Goal: Task Accomplishment & Management: Use online tool/utility

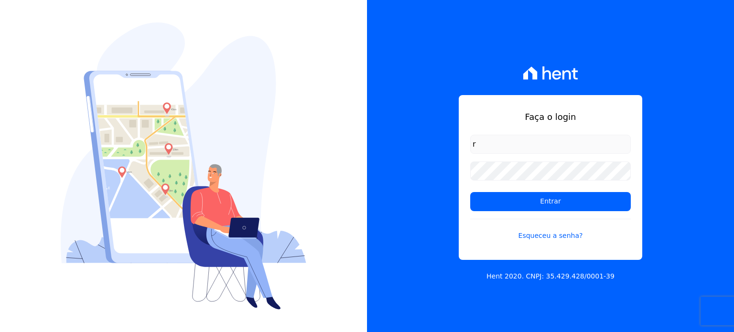
type input "ronaldo.trindade@vlbarros.com.br"
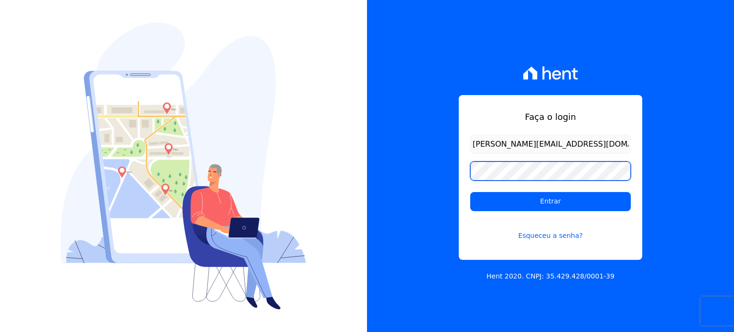
click at [470, 192] on input "Entrar" at bounding box center [550, 201] width 161 height 19
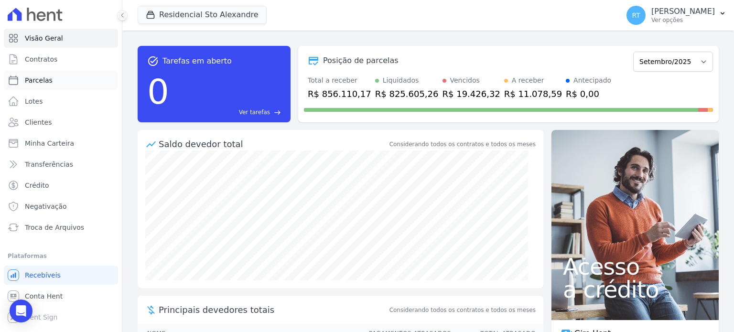
click at [46, 80] on span "Parcelas" at bounding box center [39, 80] width 28 height 10
select select
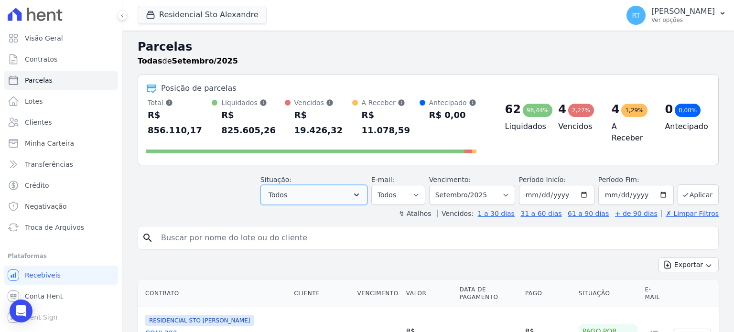
click at [361, 190] on icon "button" at bounding box center [357, 195] width 10 height 10
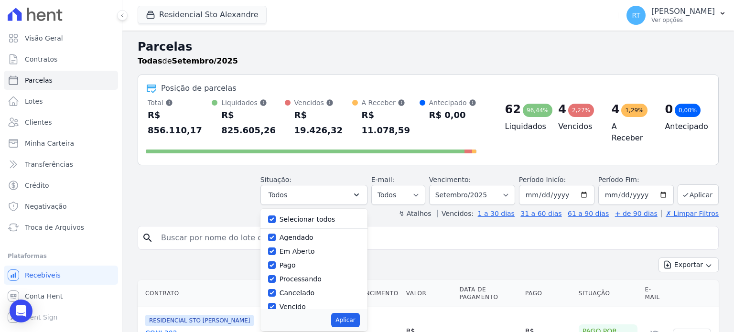
click at [287, 213] on div "Selecionar todos" at bounding box center [314, 220] width 92 height 14
click at [276, 215] on input "Selecionar todos" at bounding box center [272, 219] width 8 height 8
checkbox input "false"
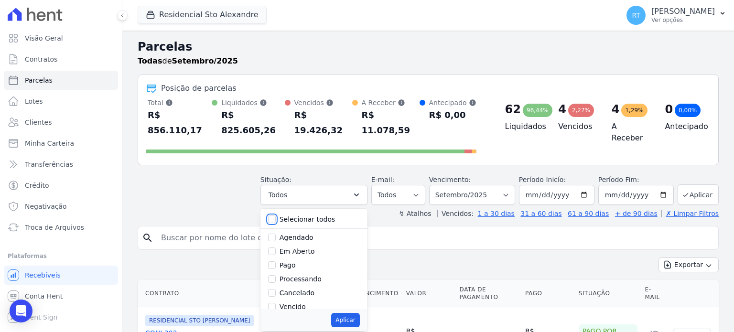
checkbox input "false"
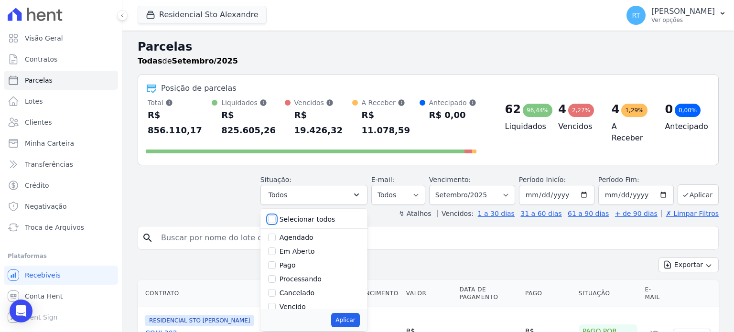
checkbox input "false"
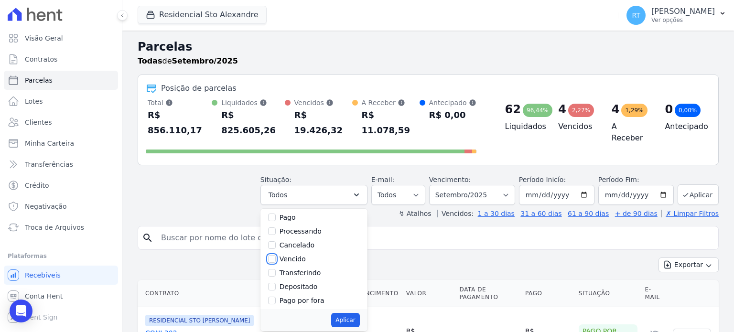
click at [276, 255] on input "Vencido" at bounding box center [272, 259] width 8 height 8
checkbox input "true"
click at [352, 313] on button "Aplicar" at bounding box center [345, 320] width 28 height 14
select select "overdue"
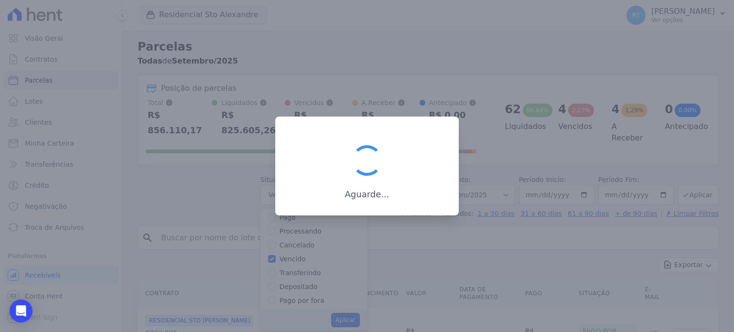
scroll to position [18, 0]
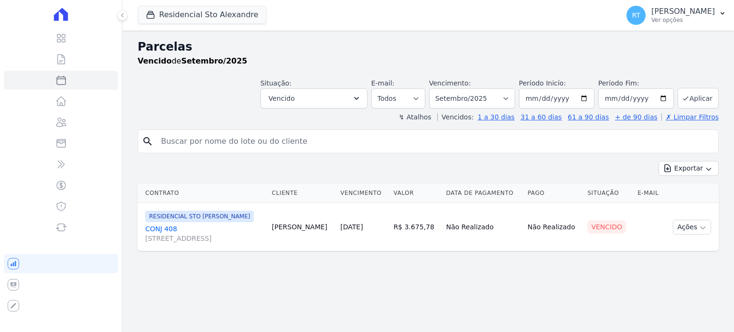
select select
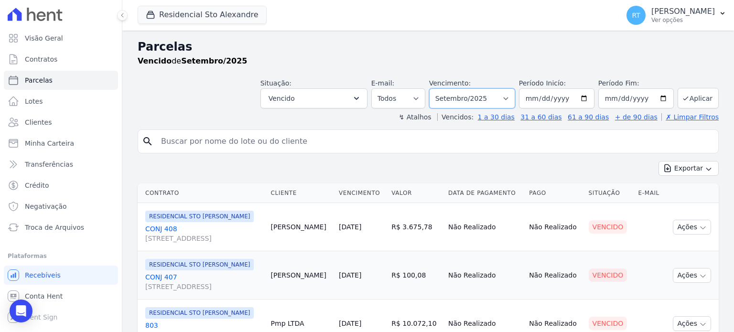
click at [511, 99] on select "Filtrar por período ──────── Todos os meses Março/2020 Abril/2020 Maio/2020 Jun…" at bounding box center [472, 98] width 86 height 20
select select "date_range_filter"
click at [437, 88] on select "Filtrar por período ──────── Todos os meses Março/2020 Abril/2020 Maio/2020 Jun…" at bounding box center [472, 98] width 86 height 20
click at [582, 98] on input "2025-09-01" at bounding box center [556, 98] width 75 height 20
type input "[DATE]"
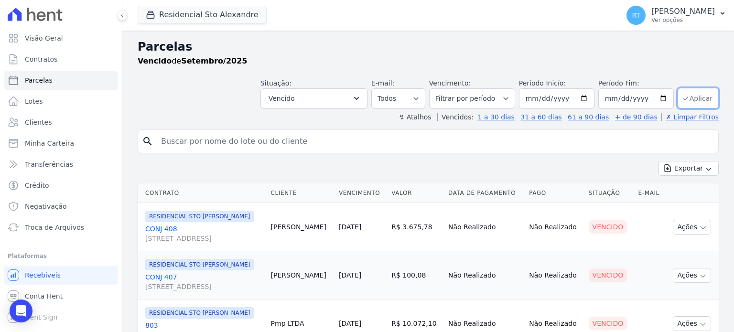
click at [688, 98] on button "Aplicar" at bounding box center [698, 98] width 41 height 21
select select
click at [686, 169] on button "Exportar" at bounding box center [688, 168] width 60 height 15
click at [685, 192] on span "Exportar PDF" at bounding box center [688, 191] width 50 height 10
click at [545, 148] on input "search" at bounding box center [434, 141] width 559 height 19
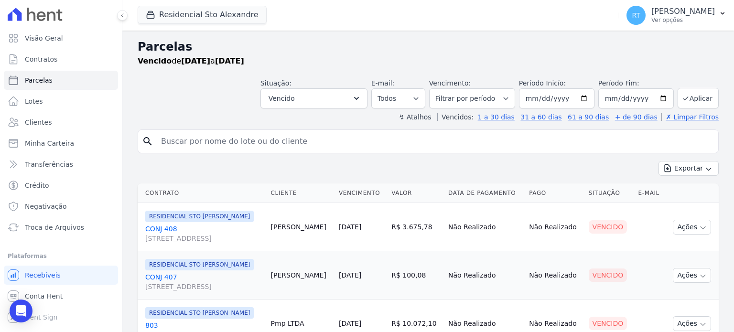
click at [554, 161] on div "Exportar Exportar PDF Exportar CSV" at bounding box center [428, 172] width 581 height 22
click at [705, 144] on input "search" at bounding box center [434, 141] width 559 height 19
click at [614, 163] on div "Exportar Exportar PDF Exportar CSV" at bounding box center [428, 172] width 581 height 22
click at [538, 161] on div "Exportar Exportar PDF Exportar CSV" at bounding box center [428, 172] width 581 height 22
click at [721, 166] on div "Parcelas Vencido de 01/04/2025 a 30/09/2025 Situação: Agendado Em Aberto Pago P…" at bounding box center [428, 228] width 612 height 395
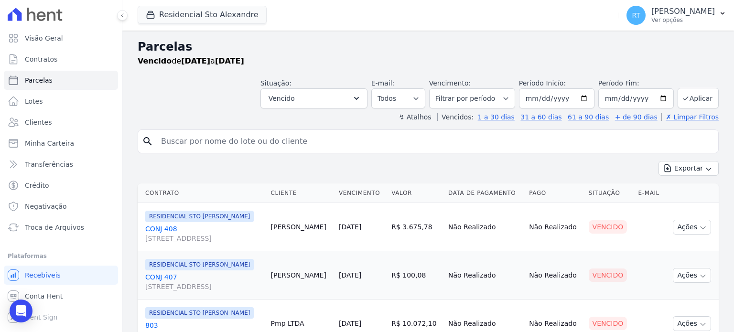
click at [570, 146] on input "search" at bounding box center [434, 141] width 559 height 19
click at [491, 177] on div "Exportar Exportar PDF Exportar CSV" at bounding box center [428, 172] width 581 height 22
click at [478, 168] on div "Exportar Exportar PDF Exportar CSV" at bounding box center [428, 172] width 581 height 22
click at [361, 98] on icon "button" at bounding box center [357, 99] width 10 height 10
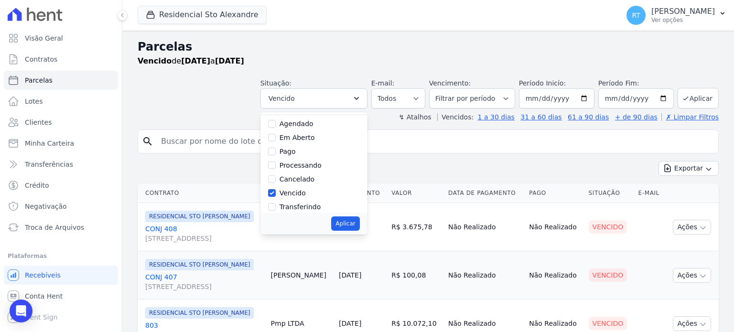
scroll to position [16, 0]
click at [276, 193] on input "Vencido" at bounding box center [272, 195] width 8 height 8
checkbox input "false"
click at [276, 154] on input "Pago" at bounding box center [272, 153] width 8 height 8
checkbox input "true"
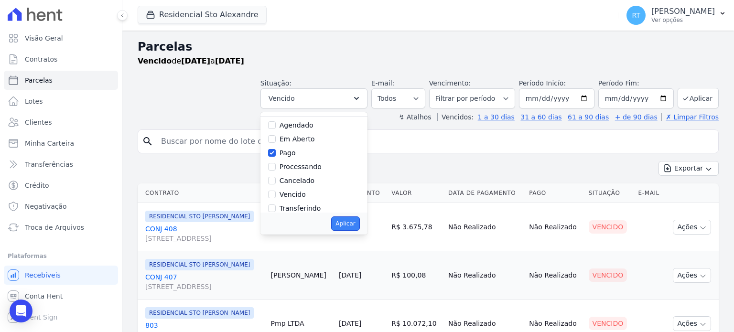
click at [353, 220] on button "Aplicar" at bounding box center [345, 223] width 28 height 14
select select "paid"
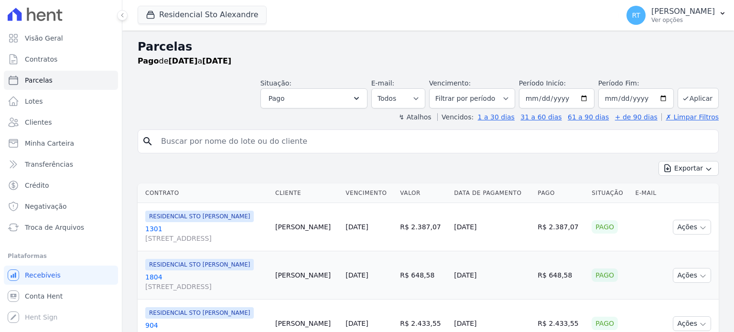
select select
click at [584, 97] on input "2025-04-01" at bounding box center [556, 98] width 75 height 20
click at [508, 97] on select "Filtrar por período ──────── Todos os meses Março/2020 Abril/2020 Maio/2020 Jun…" at bounding box center [472, 98] width 86 height 20
select select "09/2025"
click at [437, 88] on select "Filtrar por período ──────── Todos os meses Março/2020 Abril/2020 Maio/2020 Jun…" at bounding box center [472, 98] width 86 height 20
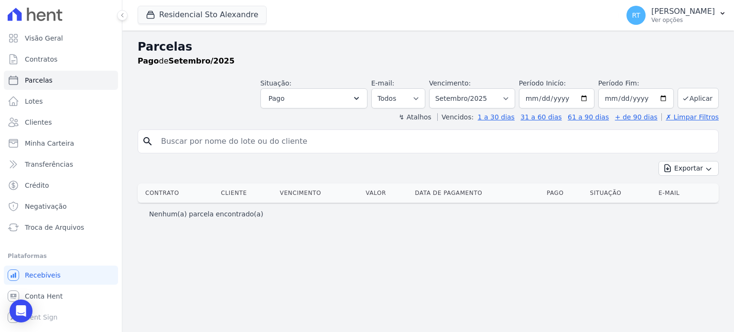
select select
click at [361, 96] on icon "button" at bounding box center [357, 99] width 10 height 10
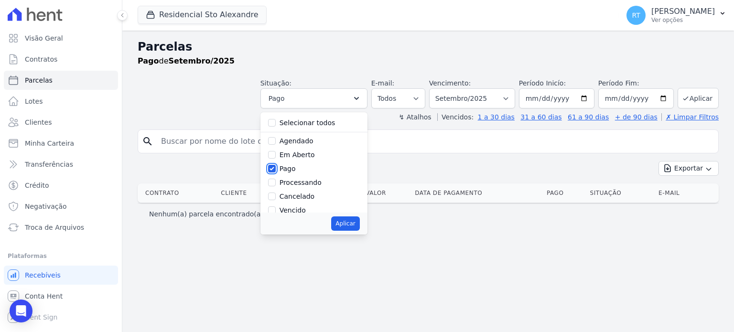
click at [276, 166] on input "Pago" at bounding box center [272, 169] width 8 height 8
checkbox input "false"
click at [276, 122] on input "Selecionar todos" at bounding box center [272, 123] width 8 height 8
checkbox input "true"
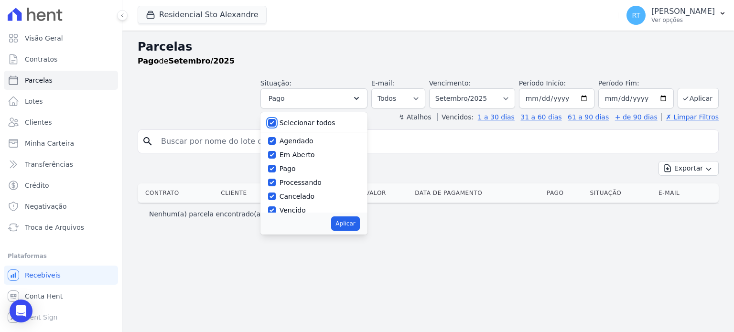
checkbox input "true"
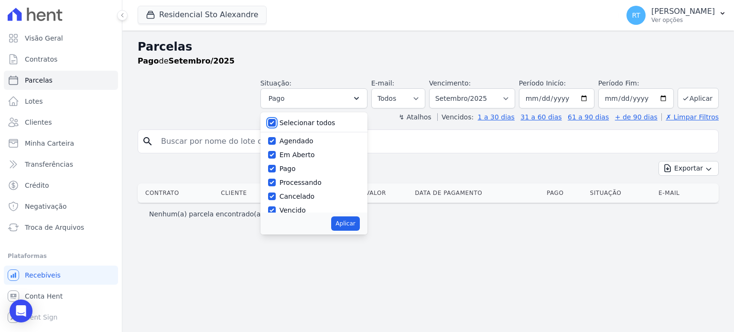
checkbox input "true"
click at [357, 221] on button "Aplicar" at bounding box center [345, 223] width 28 height 14
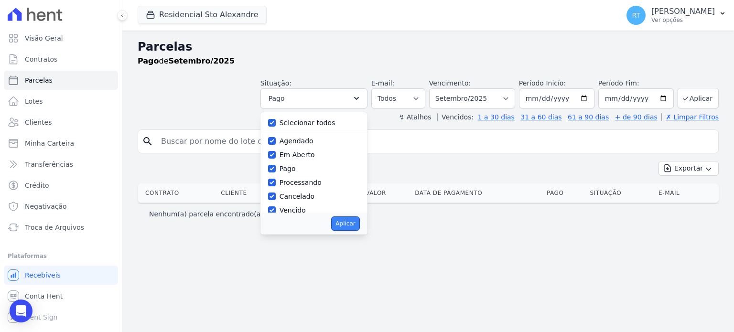
select select "scheduled"
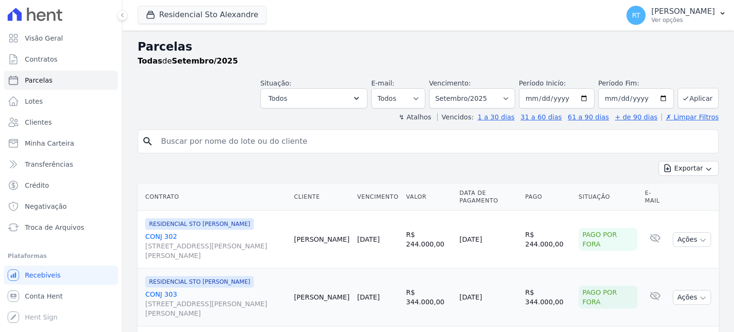
select select
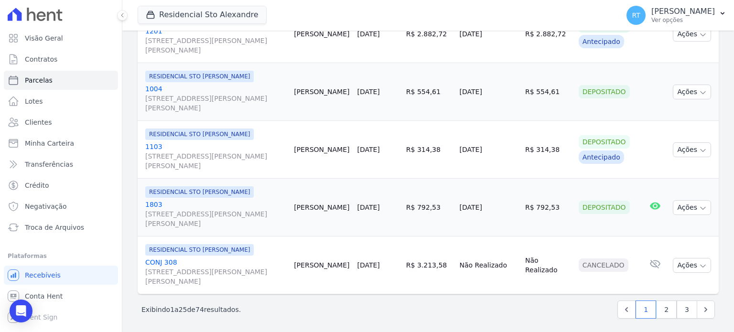
scroll to position [1362, 0]
click at [660, 306] on link "2" at bounding box center [666, 309] width 21 height 18
select select
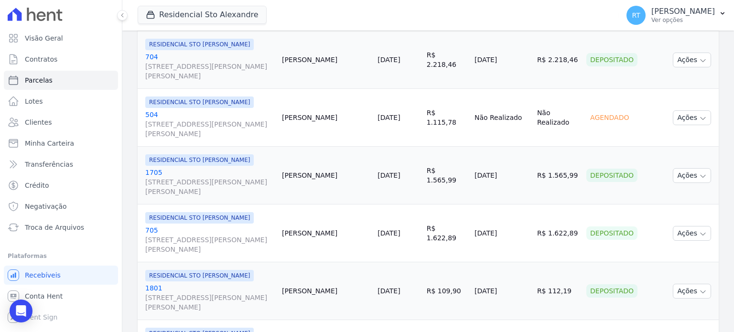
scroll to position [239, 0]
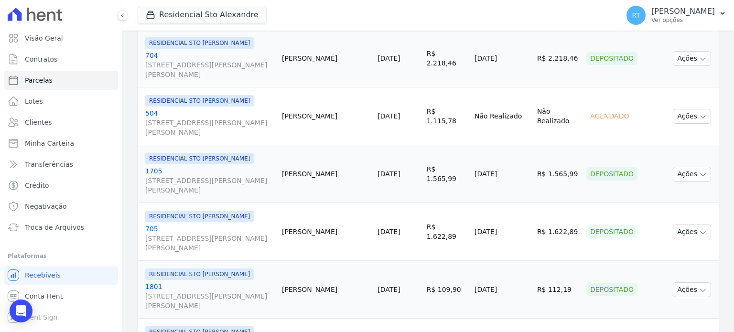
click at [394, 172] on link "[DATE]" at bounding box center [388, 174] width 22 height 8
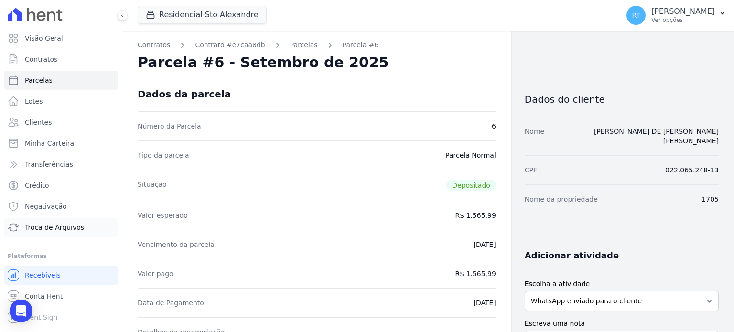
click at [54, 226] on span "Troca de Arquivos" at bounding box center [54, 228] width 59 height 10
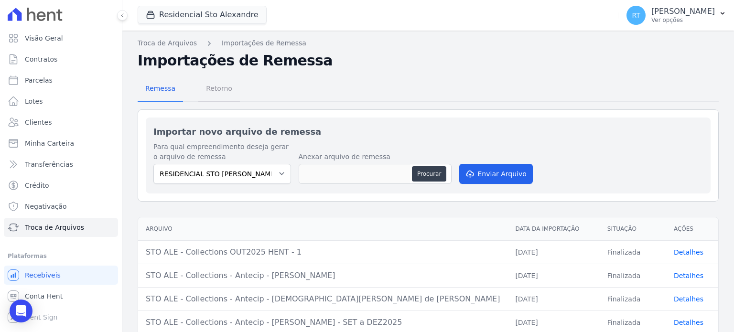
click at [213, 89] on span "Retorno" at bounding box center [219, 88] width 38 height 19
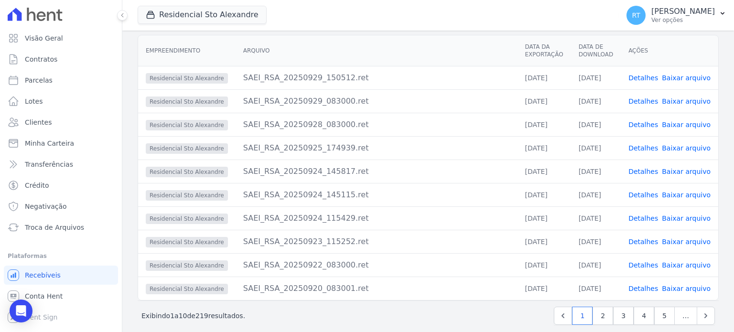
scroll to position [93, 0]
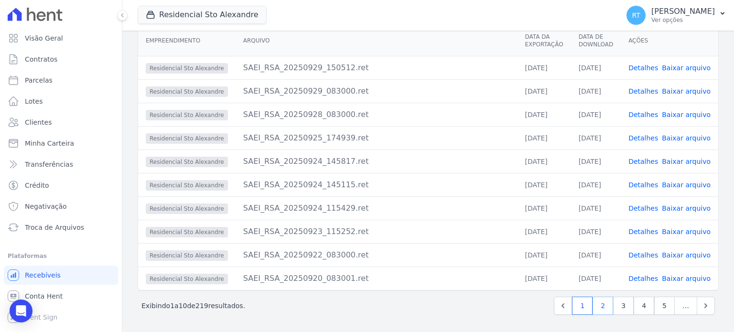
click at [597, 307] on link "2" at bounding box center [602, 306] width 21 height 18
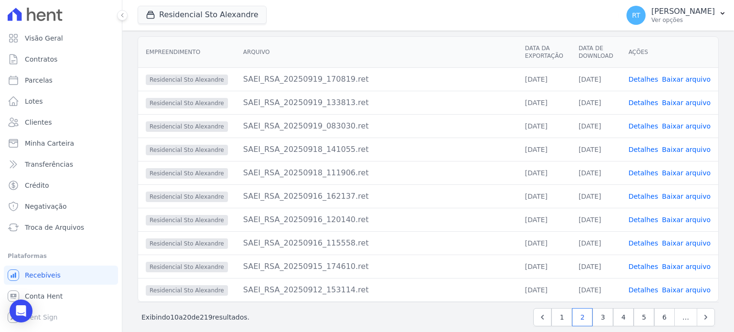
scroll to position [93, 0]
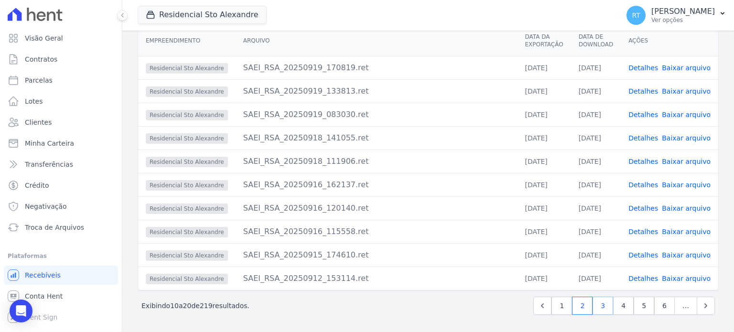
click at [598, 307] on link "3" at bounding box center [602, 306] width 21 height 18
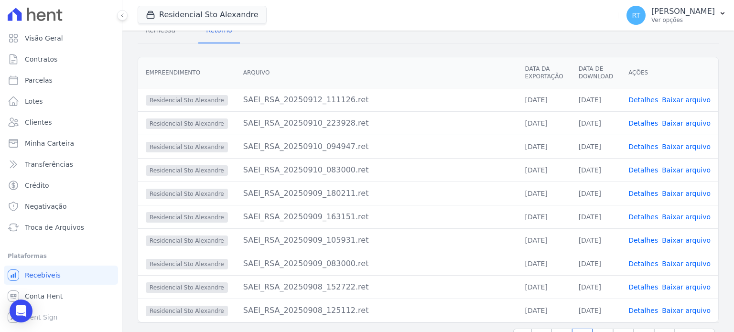
scroll to position [93, 0]
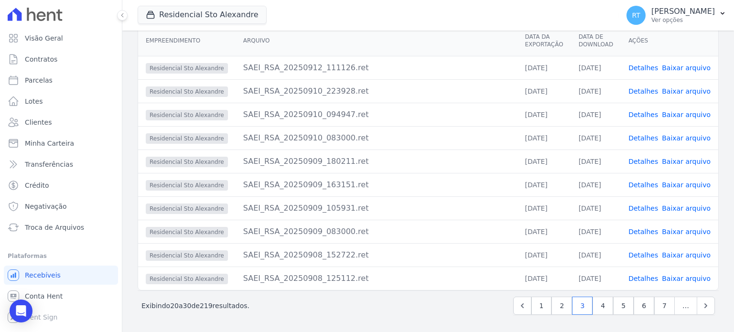
click at [642, 256] on link "Detalhes" at bounding box center [643, 255] width 30 height 8
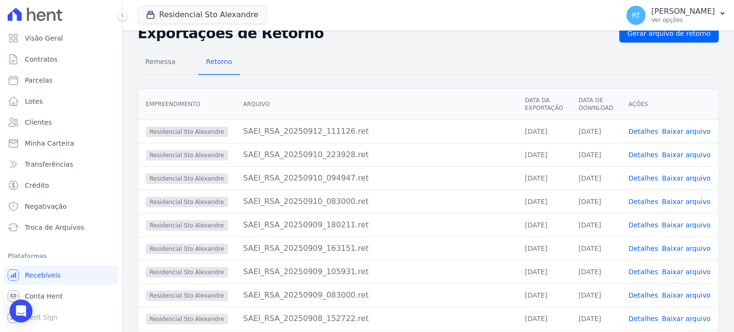
scroll to position [93, 0]
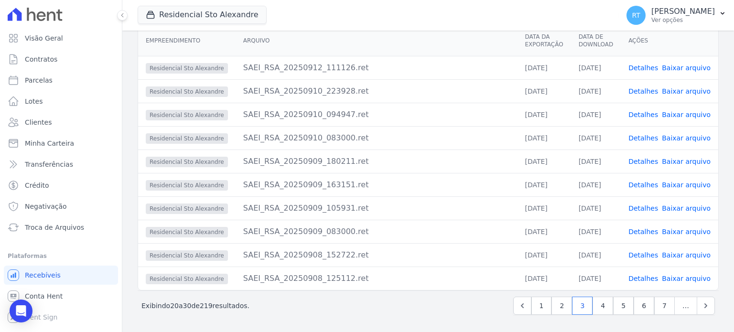
click at [644, 280] on link "Detalhes" at bounding box center [643, 279] width 30 height 8
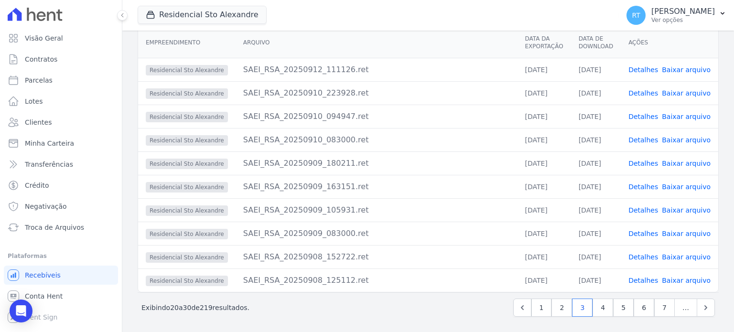
scroll to position [93, 0]
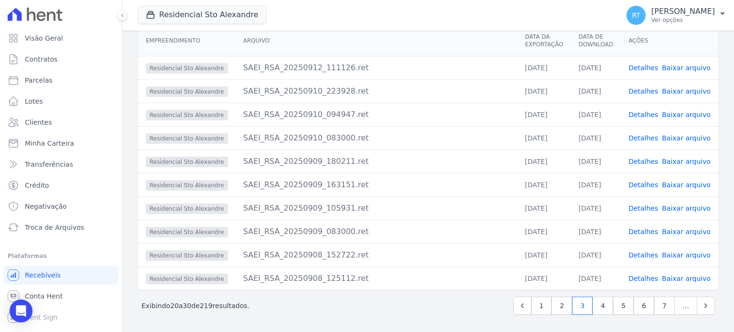
click at [652, 254] on link "Detalhes" at bounding box center [643, 255] width 30 height 8
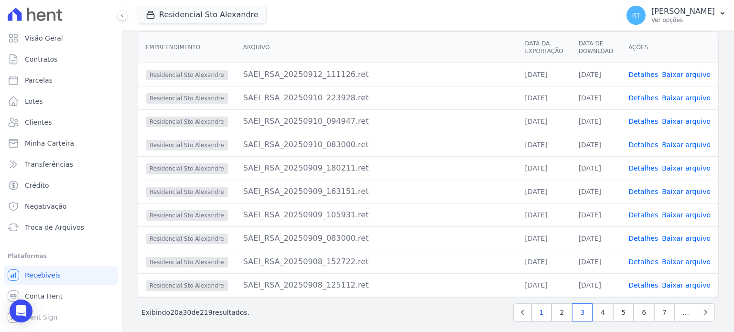
scroll to position [93, 0]
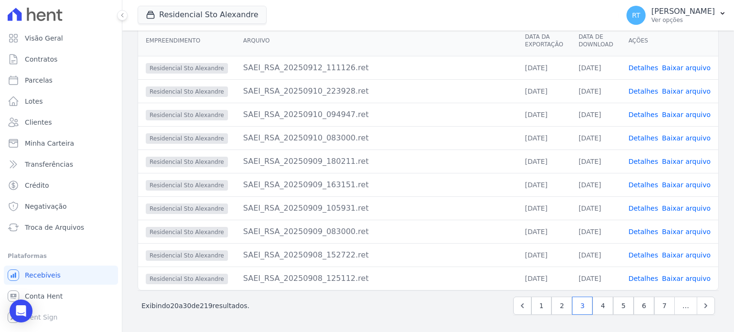
click at [645, 277] on link "Detalhes" at bounding box center [643, 279] width 30 height 8
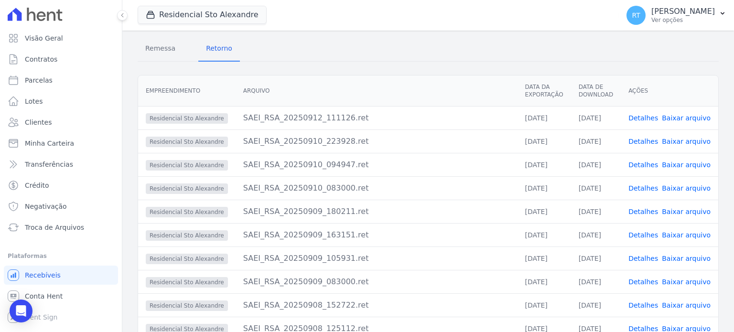
scroll to position [93, 0]
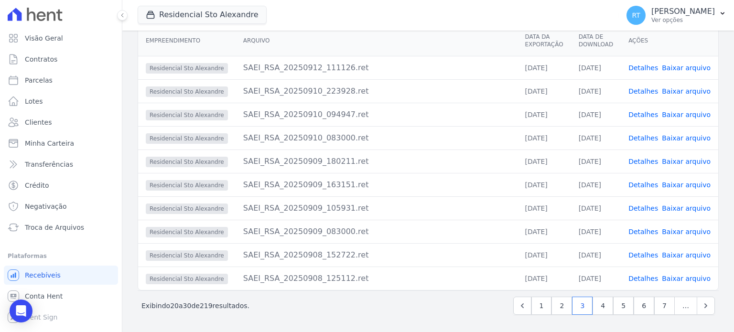
click at [687, 278] on link "Baixar arquivo" at bounding box center [686, 279] width 49 height 8
